Goal: Communication & Community: Participate in discussion

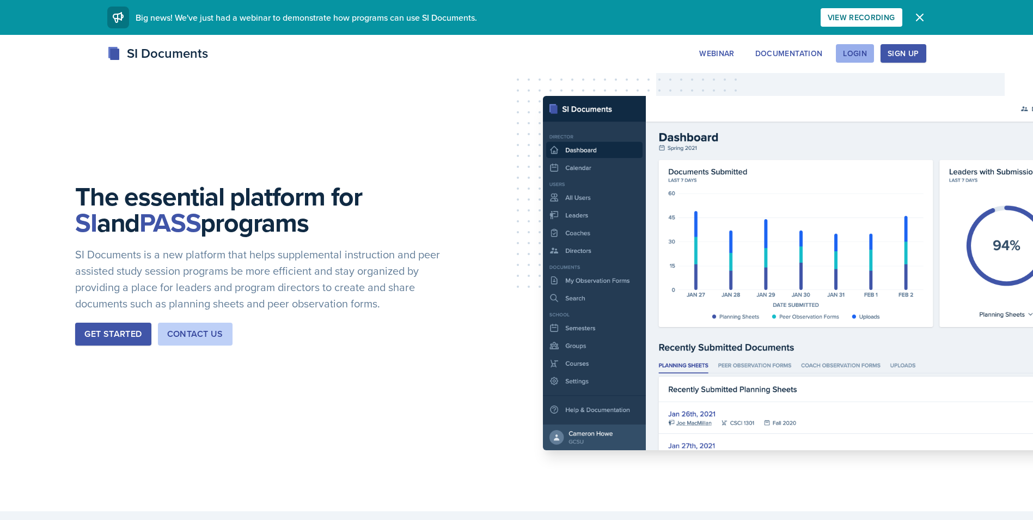
click at [850, 60] on button "Login" at bounding box center [855, 53] width 38 height 19
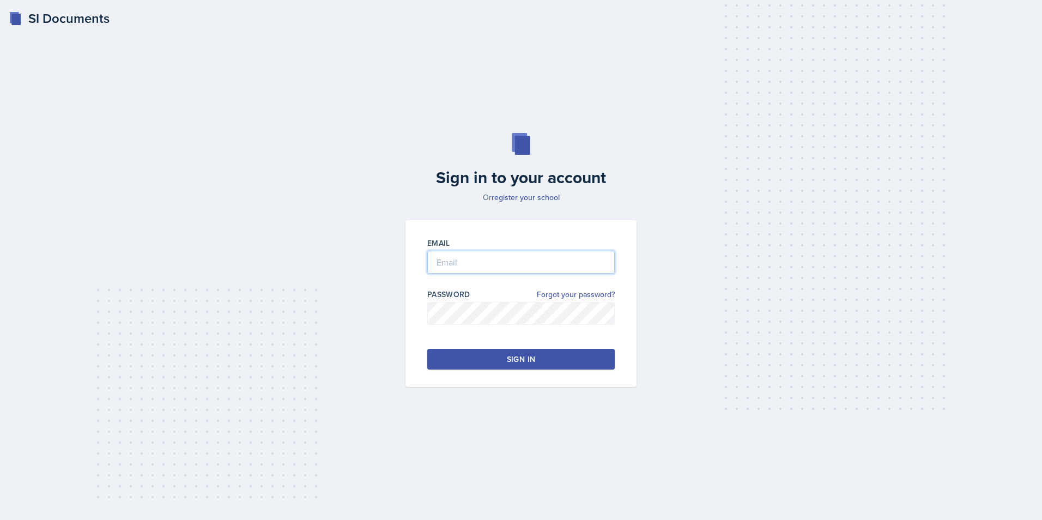
click at [488, 253] on input "email" at bounding box center [520, 262] width 187 height 23
type input "[EMAIL_ADDRESS][DOMAIN_NAME]"
click at [487, 329] on div at bounding box center [520, 330] width 187 height 11
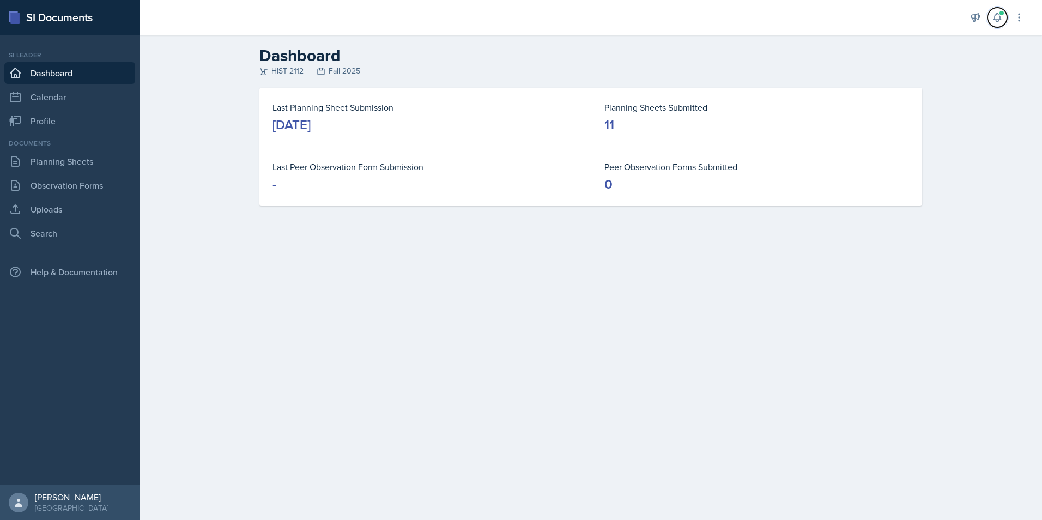
click at [991, 15] on button at bounding box center [997, 18] width 20 height 20
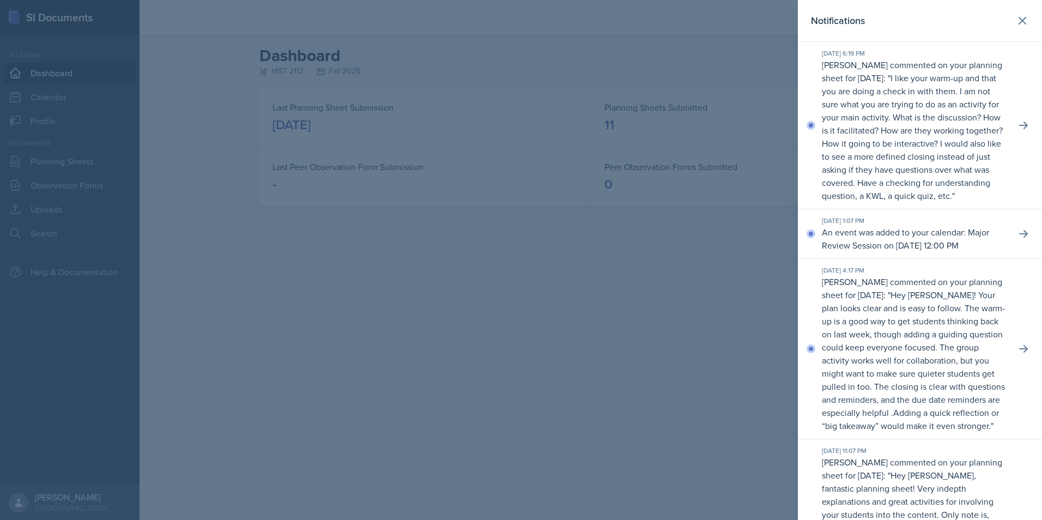
click at [618, 323] on div at bounding box center [521, 260] width 1042 height 520
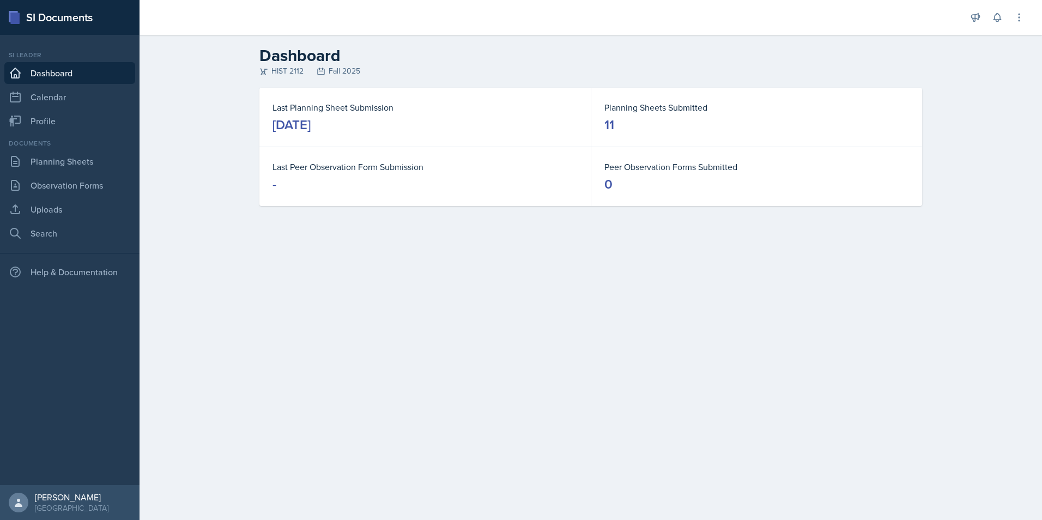
click at [999, 5] on div "Announcements New Announcement Title Message Create Notifications [DATE] 6:19 P…" at bounding box center [997, 17] width 54 height 35
click at [998, 13] on icon at bounding box center [997, 17] width 11 height 11
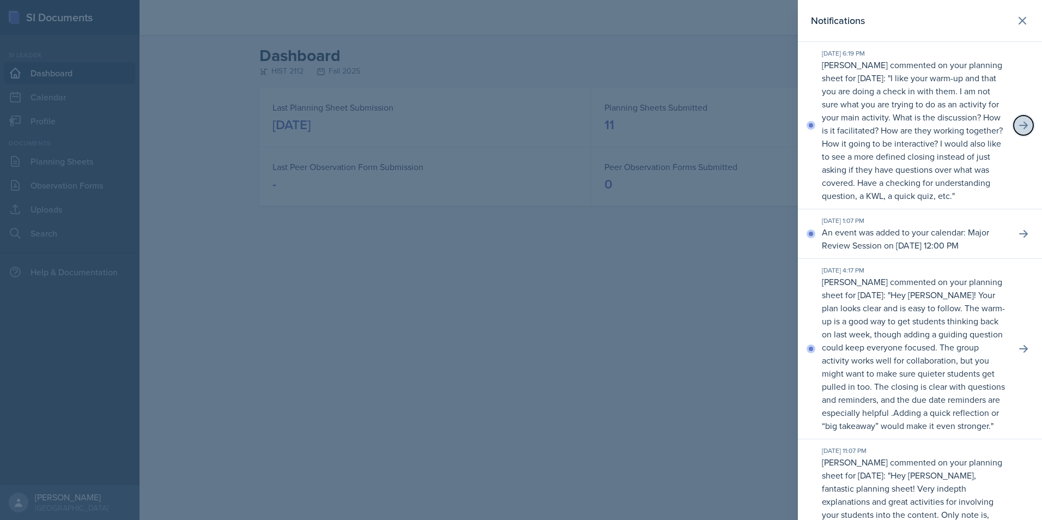
click at [1018, 128] on icon at bounding box center [1023, 125] width 11 height 11
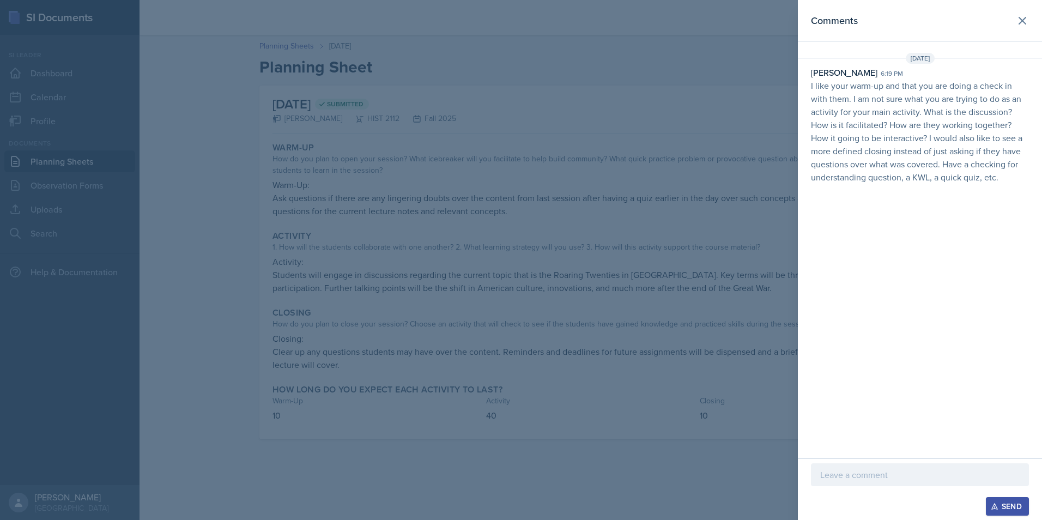
click at [924, 473] on p at bounding box center [919, 474] width 199 height 13
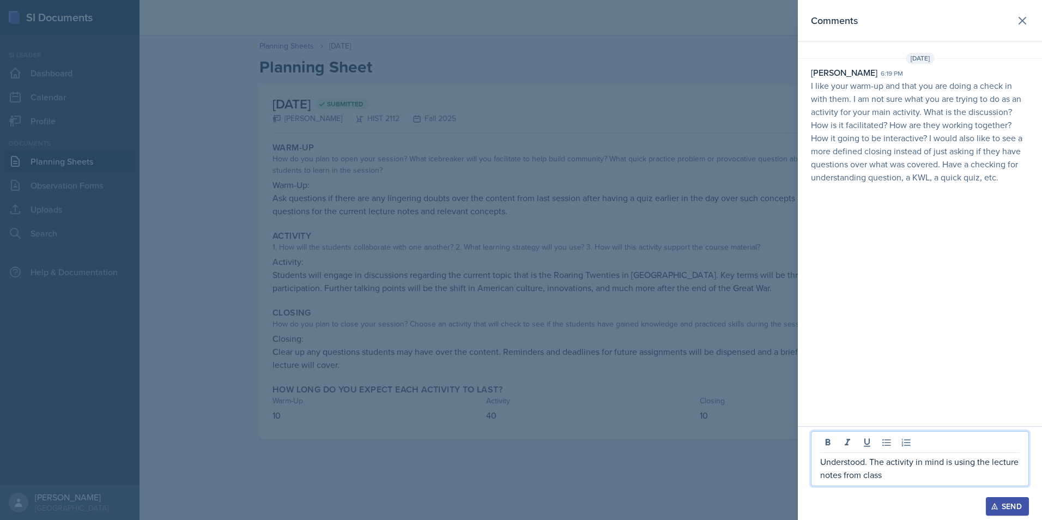
click at [902, 473] on p "Understood. The activity in mind is using the lecture notes from class" at bounding box center [919, 468] width 199 height 26
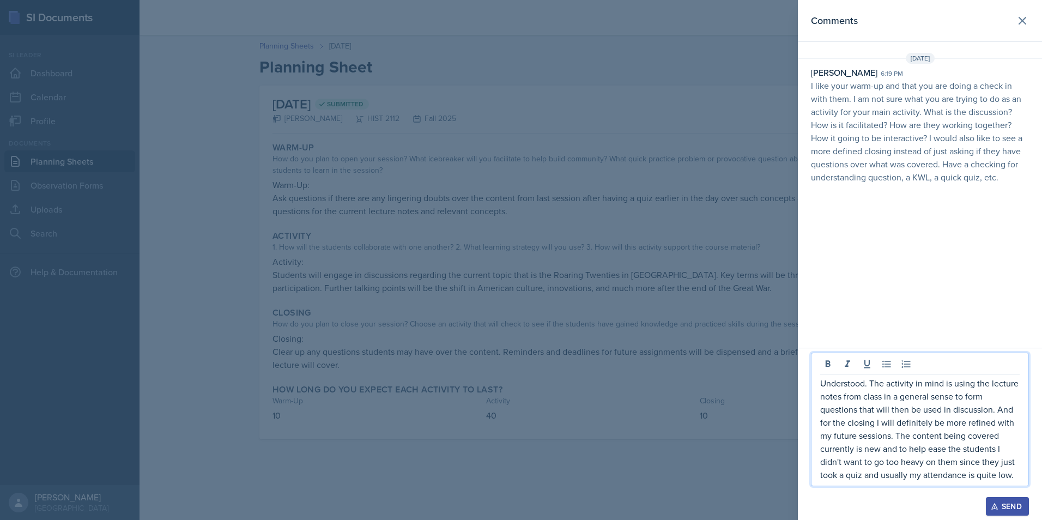
click at [1000, 498] on button "Send" at bounding box center [1007, 506] width 43 height 19
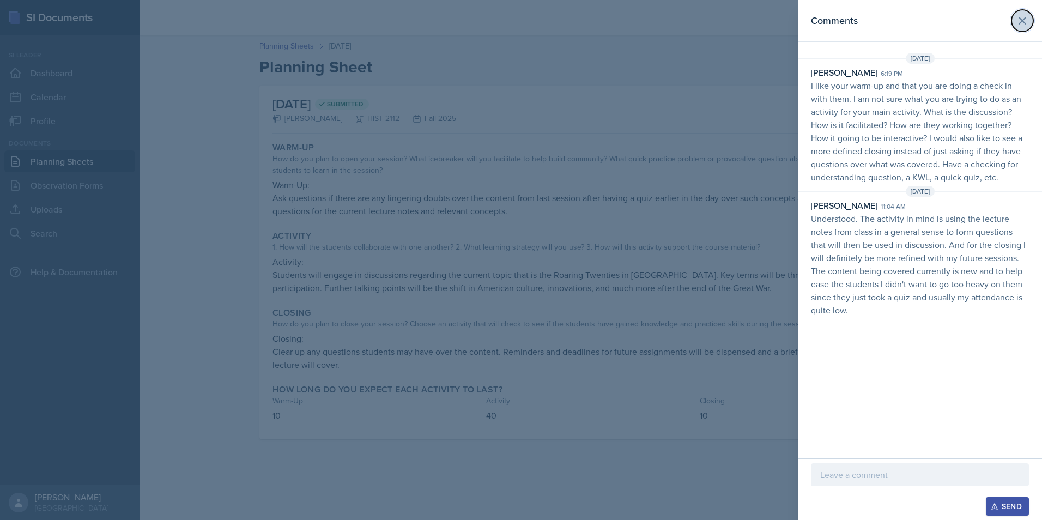
click at [1024, 26] on icon at bounding box center [1022, 20] width 13 height 13
